Goal: Find specific page/section: Find specific page/section

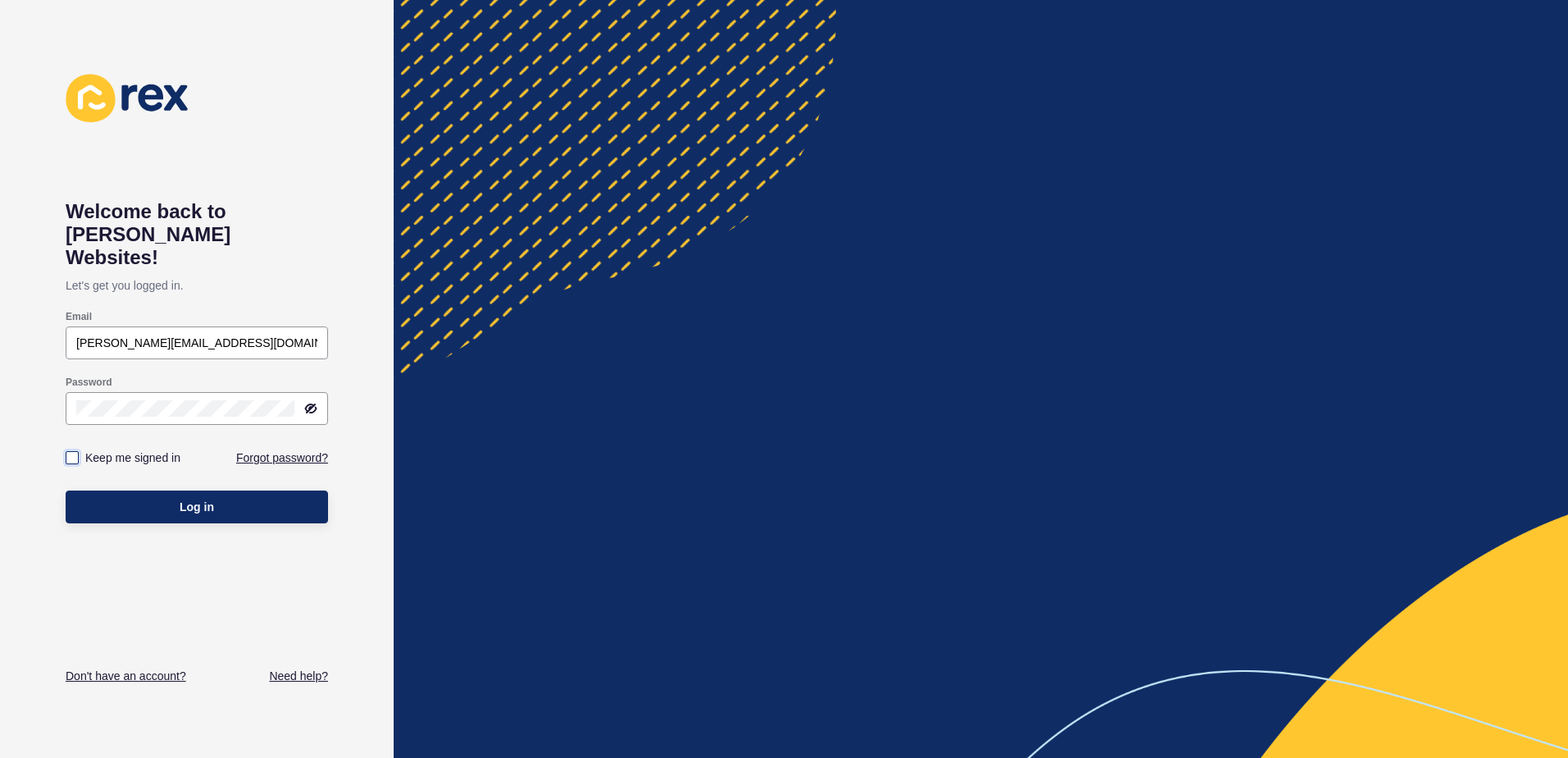
click at [73, 451] on label at bounding box center [72, 457] width 13 height 13
click at [73, 452] on input "Keep me signed in" at bounding box center [74, 457] width 11 height 11
checkbox input "true"
click at [174, 490] on button "Log in" at bounding box center [197, 506] width 263 height 33
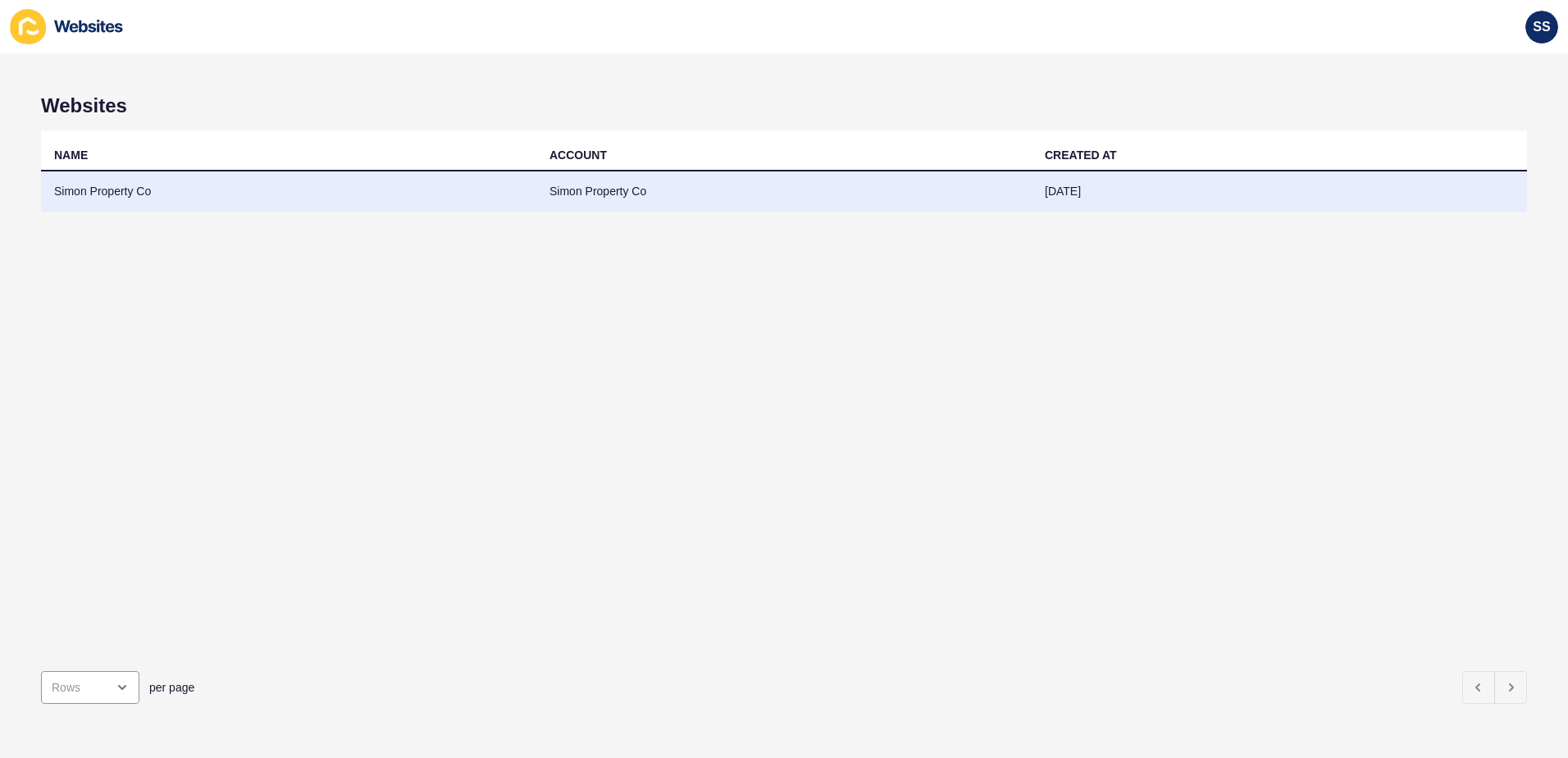
click at [243, 199] on td "Simon Property Co" at bounding box center [289, 192] width 495 height 40
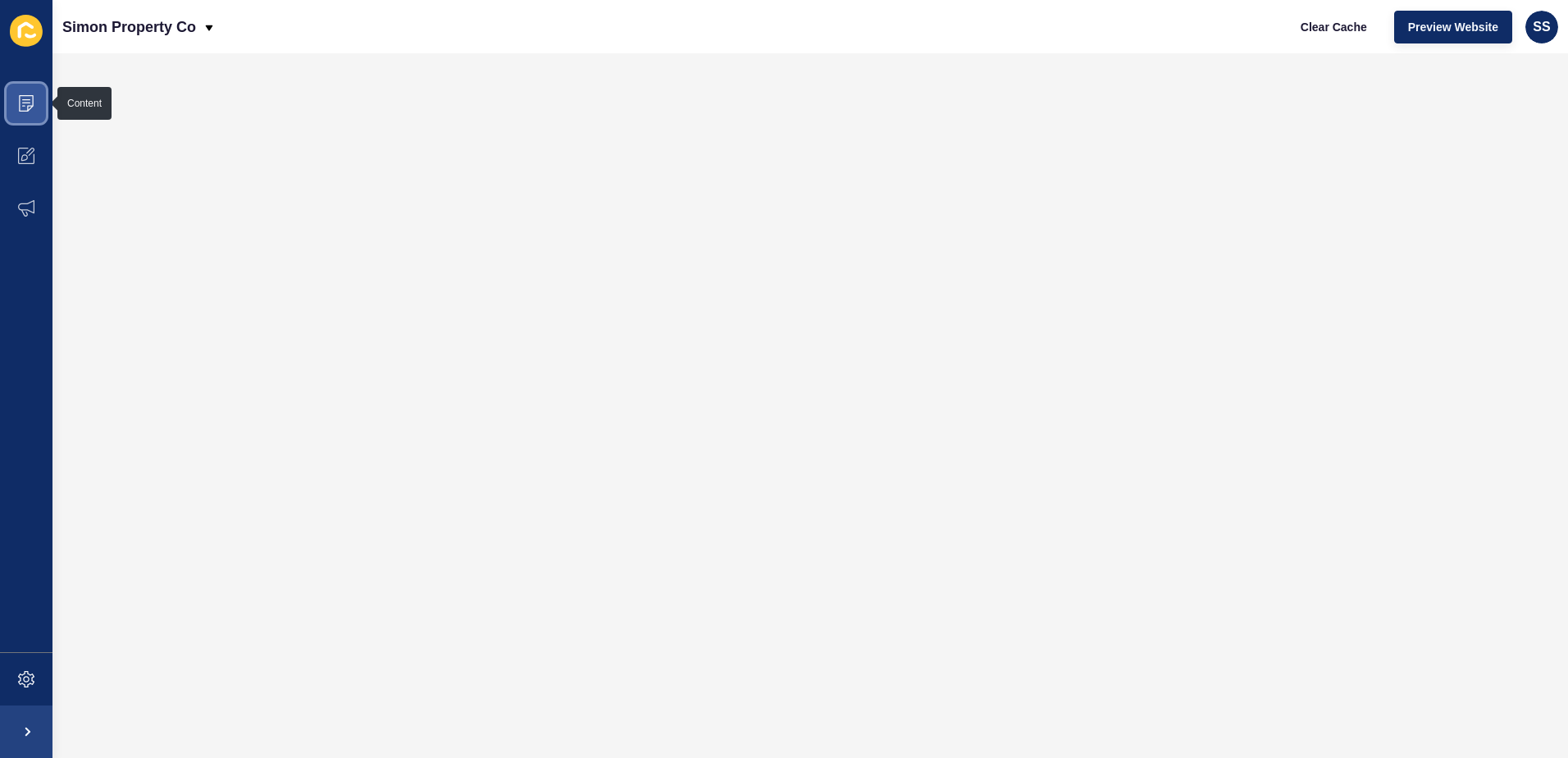
click at [32, 112] on span at bounding box center [26, 103] width 53 height 53
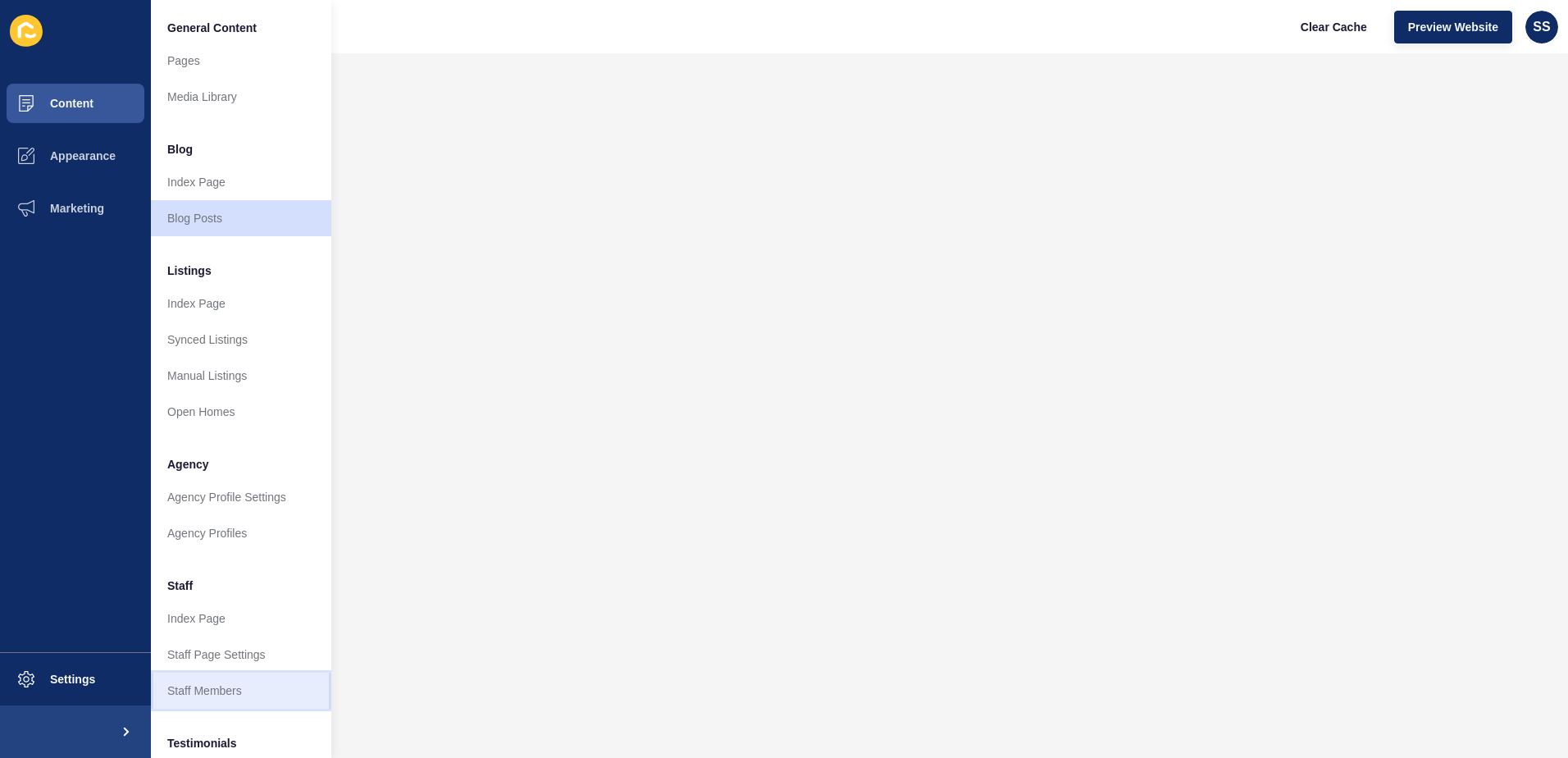
click at [233, 677] on link "Staff Members" at bounding box center [241, 690] width 181 height 36
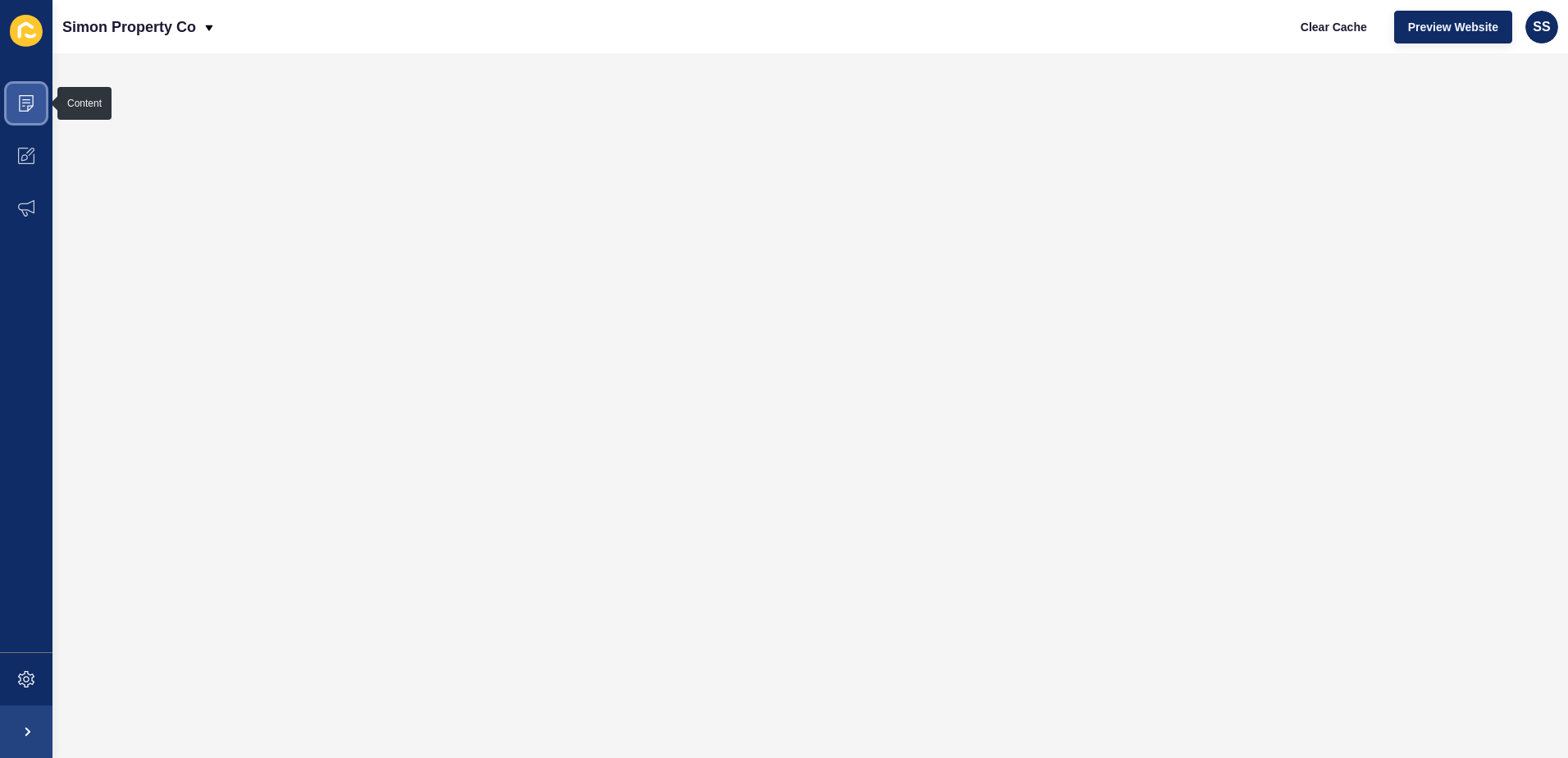
click at [25, 104] on icon at bounding box center [26, 103] width 16 height 16
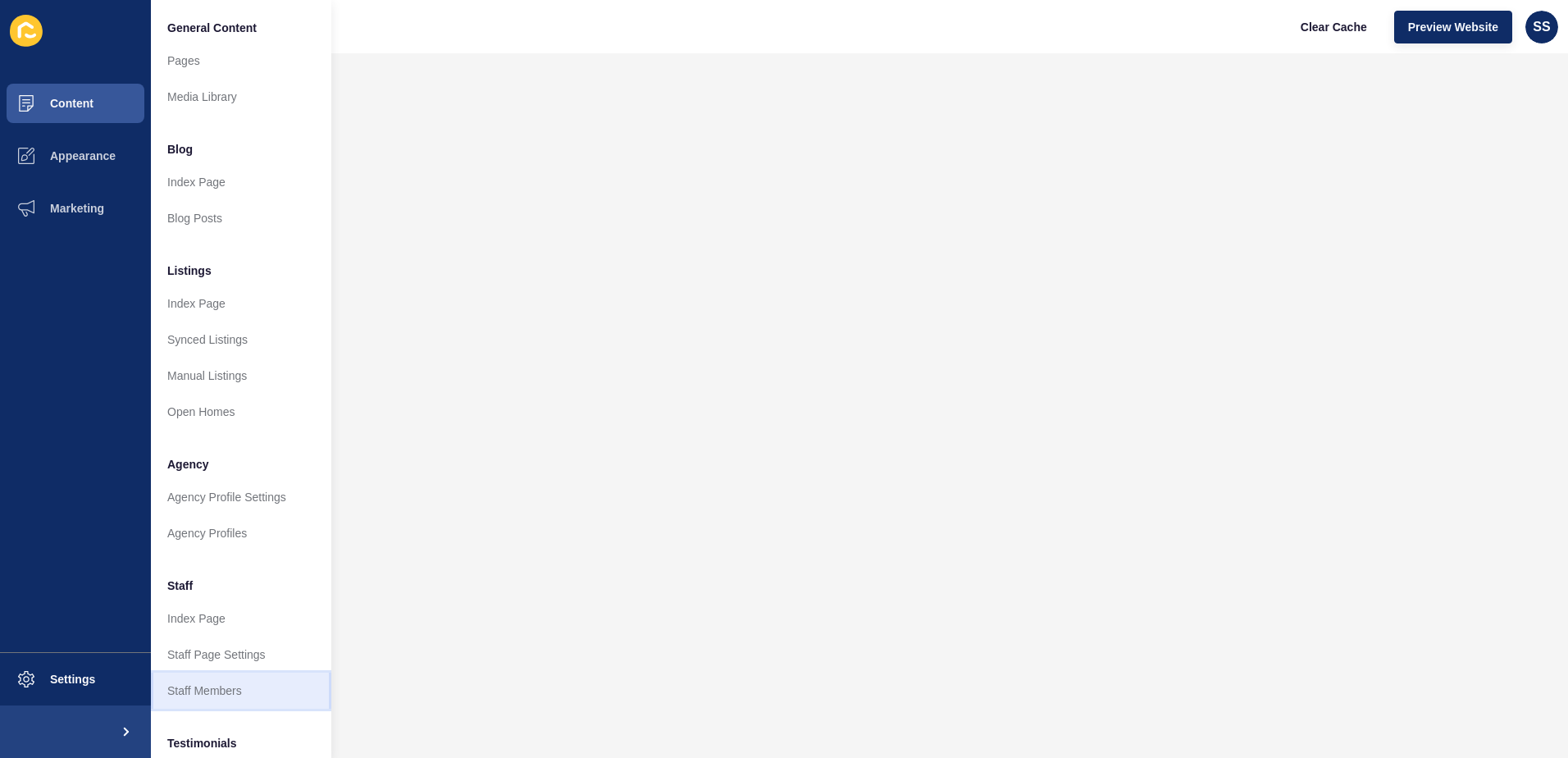
click at [215, 686] on link "Staff Members" at bounding box center [241, 690] width 181 height 36
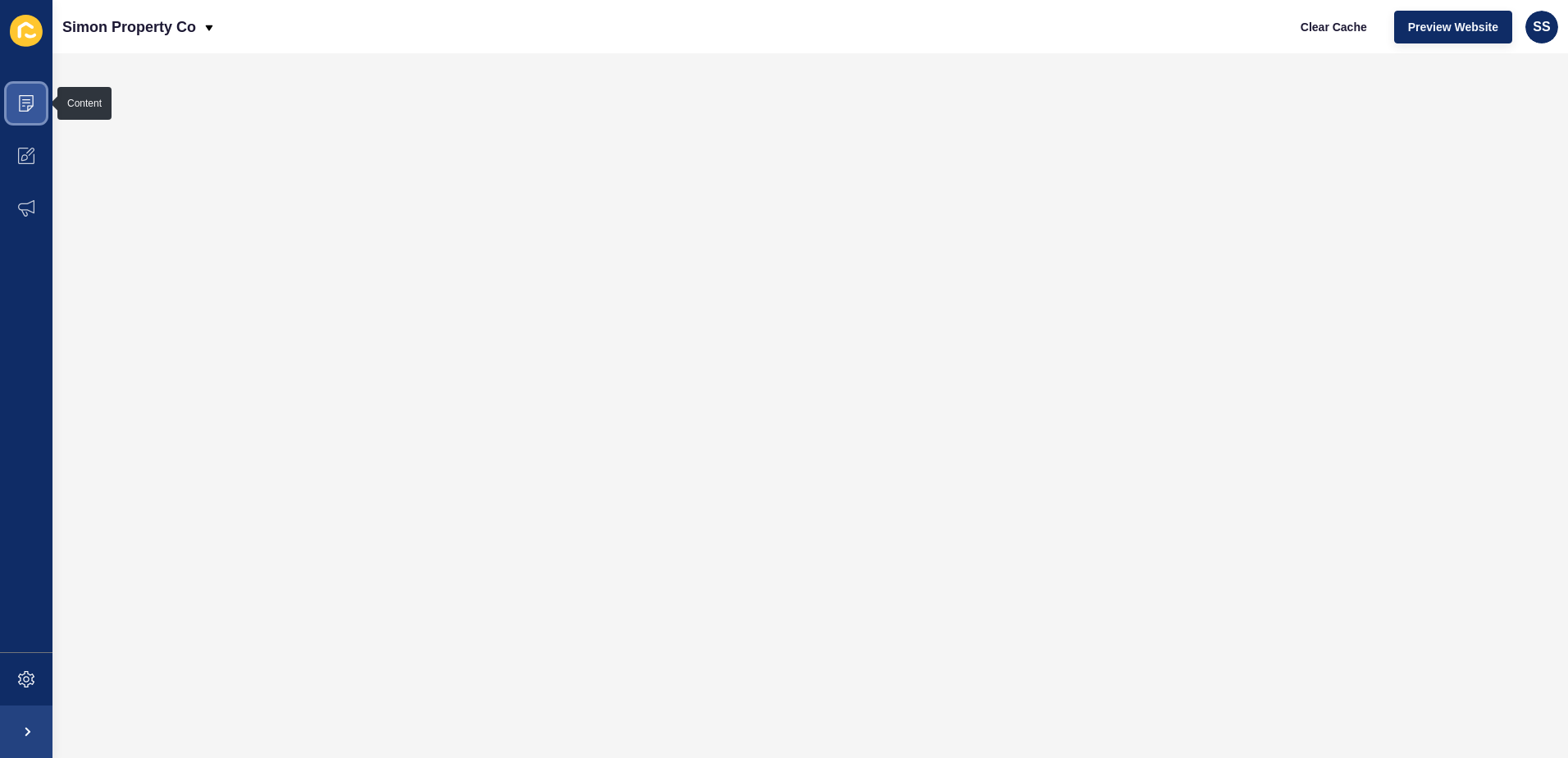
click at [28, 101] on icon at bounding box center [26, 103] width 16 height 16
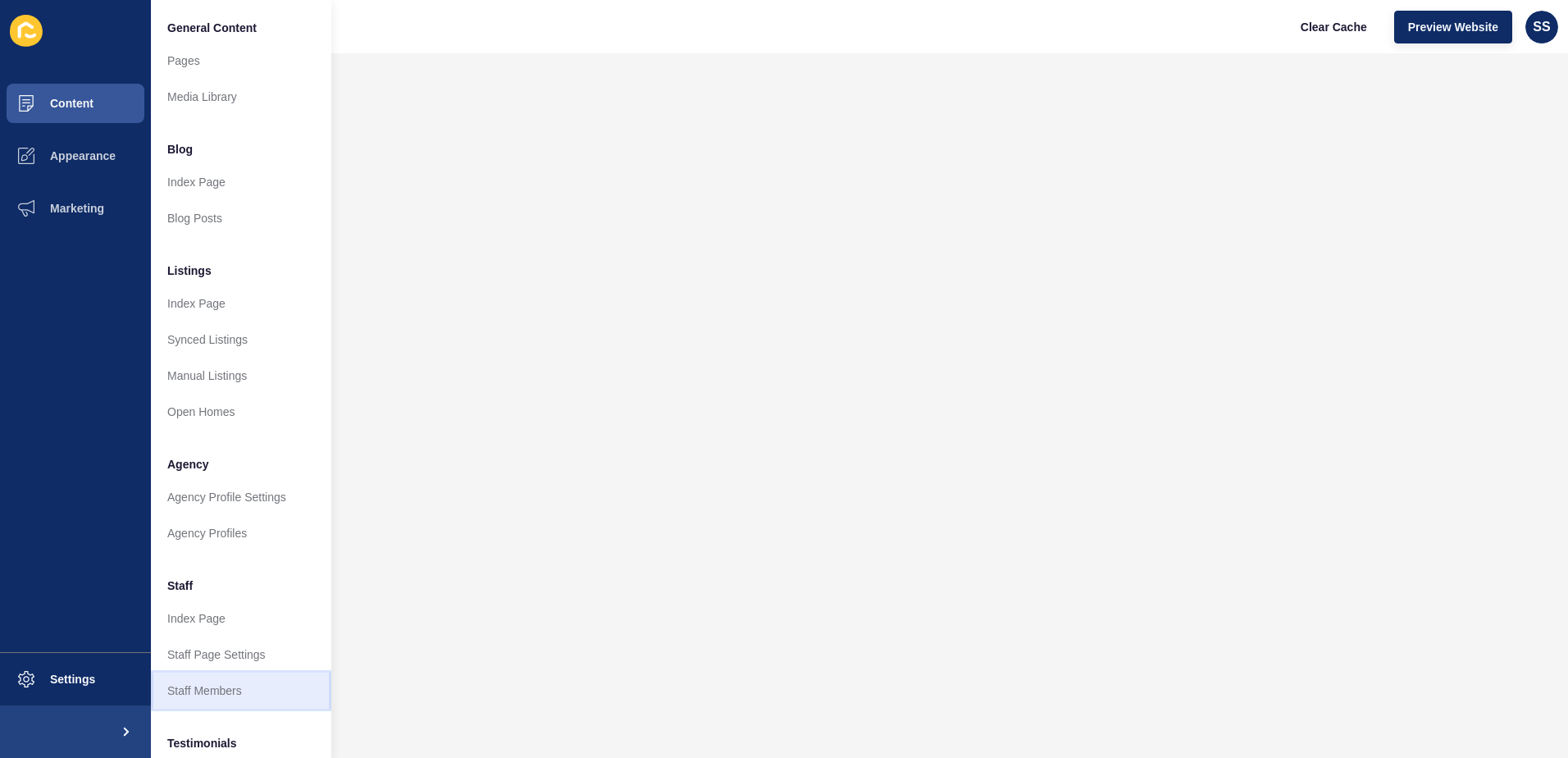
click at [224, 686] on link "Staff Members" at bounding box center [241, 690] width 181 height 36
